Goal: Book appointment/travel/reservation

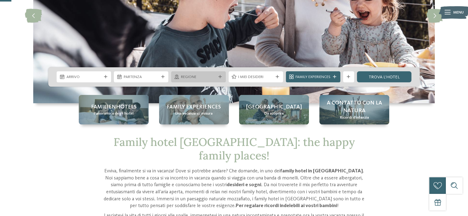
scroll to position [62, 0]
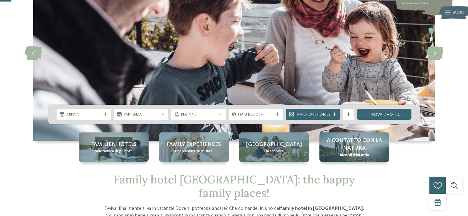
click at [90, 121] on div "Arrivo Partenza" at bounding box center [233, 114] width 371 height 19
click at [94, 113] on span "Arrivo" at bounding box center [83, 115] width 35 height 6
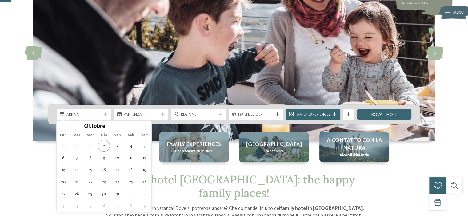
click at [146, 128] on icon at bounding box center [146, 128] width 4 height 4
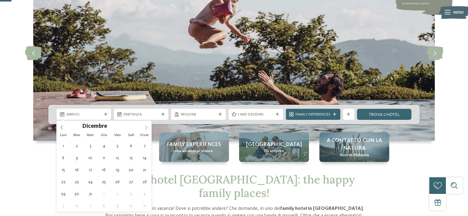
type input "****"
click at [146, 128] on icon at bounding box center [146, 128] width 4 height 4
type div "14.02.2026"
type input "****"
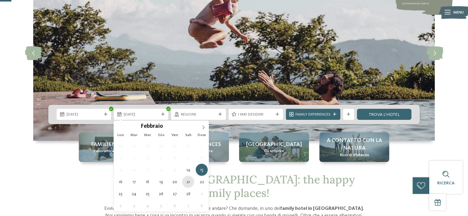
type div "21.02.2026"
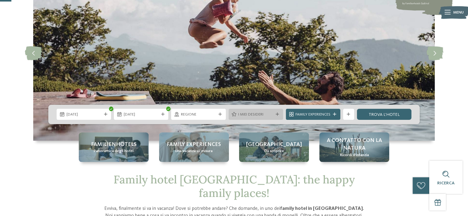
click at [273, 115] on div "I miei desideri" at bounding box center [256, 115] width 38 height 6
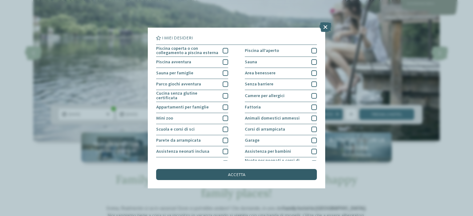
click at [255, 178] on div "accetta" at bounding box center [236, 174] width 161 height 11
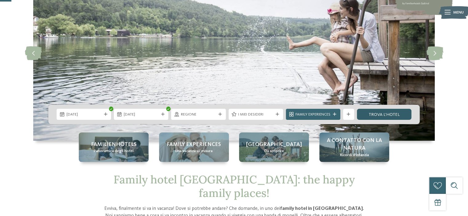
click at [387, 111] on link "trova l’hotel" at bounding box center [384, 114] width 54 height 11
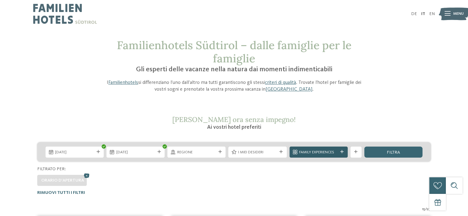
click at [319, 153] on span "Family Experiences" at bounding box center [318, 153] width 39 height 6
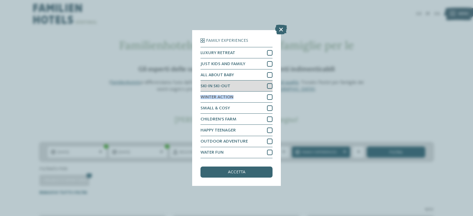
drag, startPoint x: 270, startPoint y: 97, endPoint x: 242, endPoint y: 87, distance: 29.7
click at [239, 87] on div "LUXURY RETREAT JUST KIDS AND FAMILY ALL ABOUT BABY" at bounding box center [236, 102] width 72 height 111
click at [268, 86] on div at bounding box center [270, 86] width 6 height 6
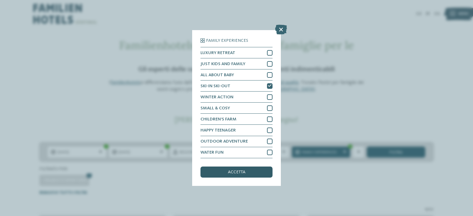
click at [250, 171] on div "accetta" at bounding box center [236, 172] width 72 height 11
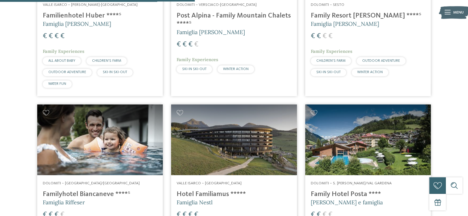
scroll to position [178, 0]
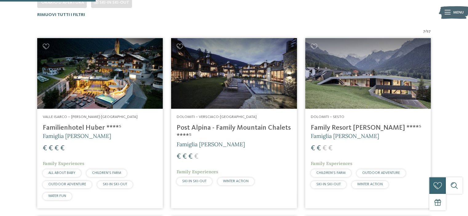
click at [118, 83] on img at bounding box center [100, 73] width 126 height 71
click at [216, 83] on img at bounding box center [234, 73] width 126 height 71
click at [362, 71] on img at bounding box center [368, 73] width 126 height 71
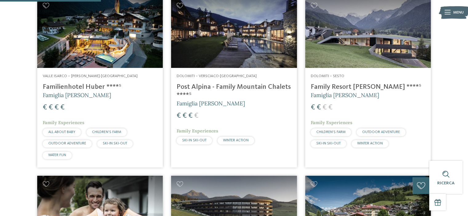
scroll to position [301, 0]
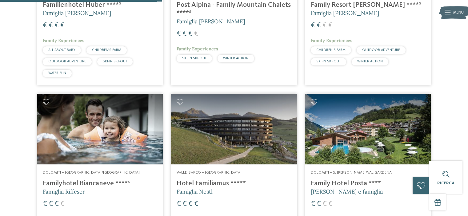
drag, startPoint x: 116, startPoint y: 137, endPoint x: 210, endPoint y: 141, distance: 94.6
click at [116, 136] on img at bounding box center [100, 129] width 126 height 71
drag, startPoint x: 235, startPoint y: 140, endPoint x: 349, endPoint y: 139, distance: 114.2
click at [235, 140] on img at bounding box center [234, 129] width 126 height 71
click at [380, 134] on img at bounding box center [368, 129] width 126 height 71
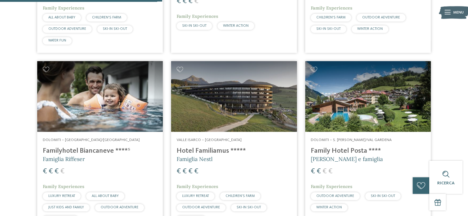
scroll to position [394, 0]
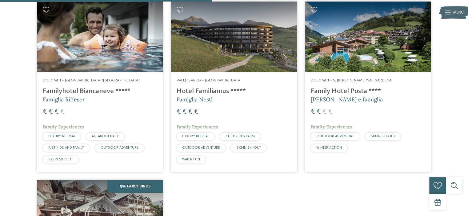
click at [94, 198] on img at bounding box center [100, 215] width 126 height 71
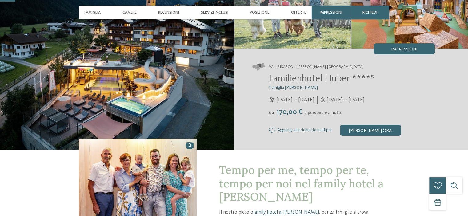
scroll to position [92, 0]
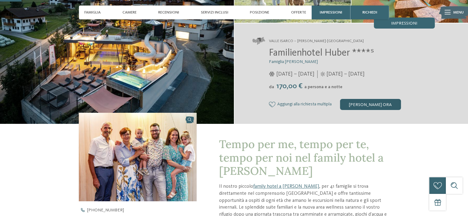
click at [366, 105] on div "[PERSON_NAME] ora" at bounding box center [370, 104] width 61 height 11
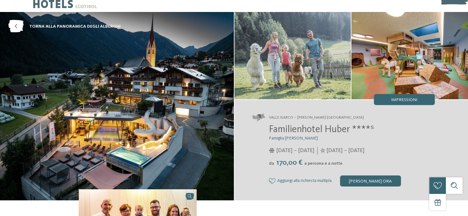
scroll to position [0, 0]
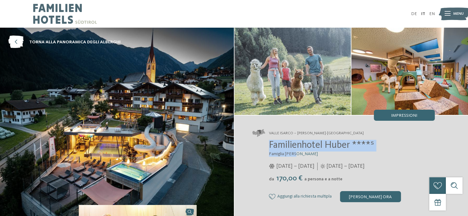
drag, startPoint x: 267, startPoint y: 146, endPoint x: 347, endPoint y: 155, distance: 80.2
click at [347, 155] on div "Familienhotel Huber ****ˢ Famiglia Stolz 05/12/2025 – 12/04/2026 da" at bounding box center [343, 171] width 182 height 62
copy div "Familienhotel Huber ****ˢ Famiglia Stolz"
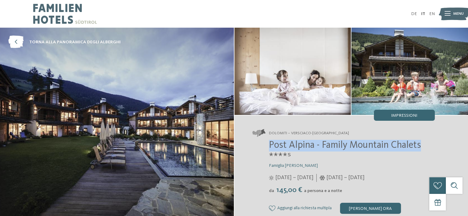
drag, startPoint x: 270, startPoint y: 145, endPoint x: 427, endPoint y: 147, distance: 156.6
click at [427, 147] on h2 "Post Alpina - Family Mountain Chalets ****ˢ" at bounding box center [352, 151] width 166 height 23
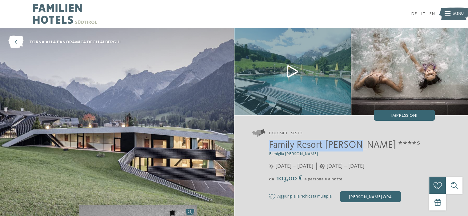
drag, startPoint x: 270, startPoint y: 144, endPoint x: 346, endPoint y: 145, distance: 75.7
click at [353, 147] on span "Family Resort [PERSON_NAME] ****ˢ" at bounding box center [344, 146] width 151 height 10
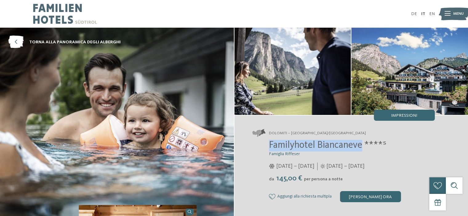
drag, startPoint x: 332, startPoint y: 147, endPoint x: 363, endPoint y: 148, distance: 30.8
click at [363, 148] on span "Familyhotel Biancaneve ****ˢ" at bounding box center [328, 146] width 118 height 10
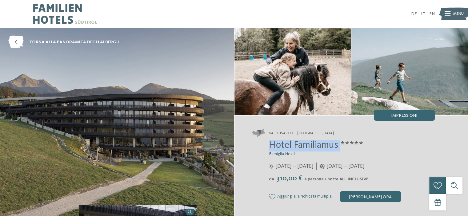
drag, startPoint x: 264, startPoint y: 145, endPoint x: 340, endPoint y: 146, distance: 75.7
click at [340, 146] on div "Hotel Familiamus ***** Famiglia Nestl 29/05/2025 – 09/11/2025 da" at bounding box center [343, 171] width 182 height 62
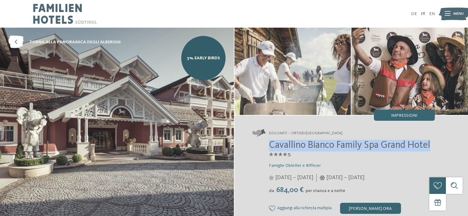
drag, startPoint x: 265, startPoint y: 144, endPoint x: 443, endPoint y: 144, distance: 177.8
click at [443, 144] on div "Dolomiti – Ortisei/[GEOGRAPHIC_DATA] Cavallino Bianco Family Spa [GEOGRAPHIC_DA…" at bounding box center [351, 172] width 234 height 112
